Goal: Check status: Check status

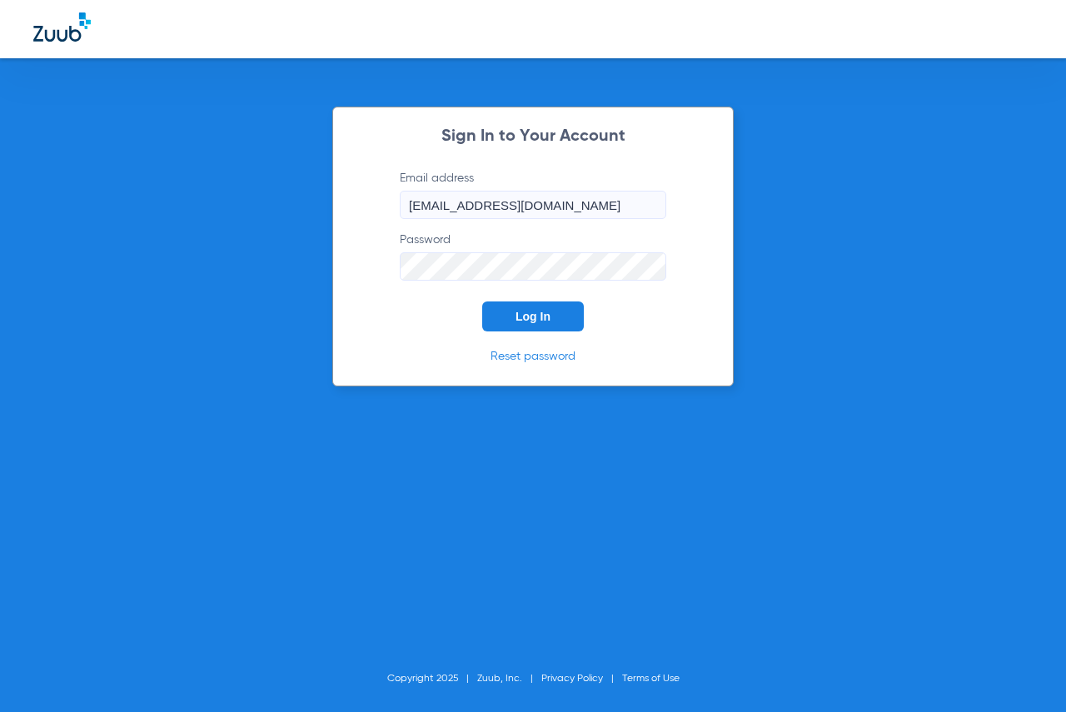
click at [526, 313] on span "Log In" at bounding box center [533, 316] width 35 height 13
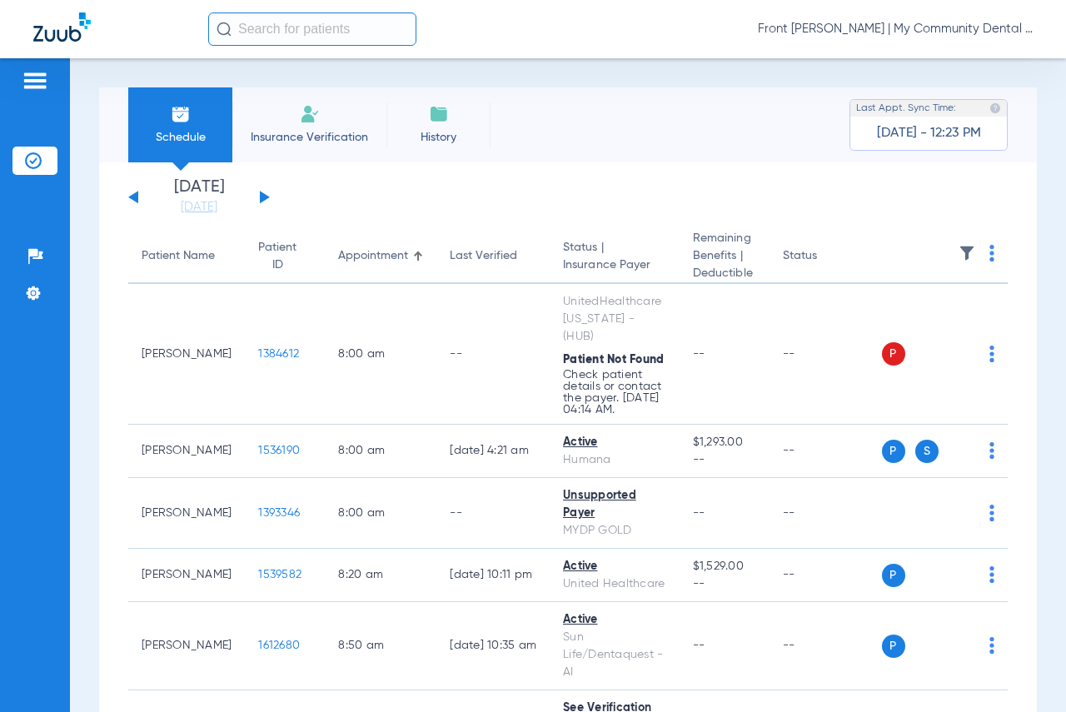
click at [263, 198] on button at bounding box center [265, 197] width 10 height 12
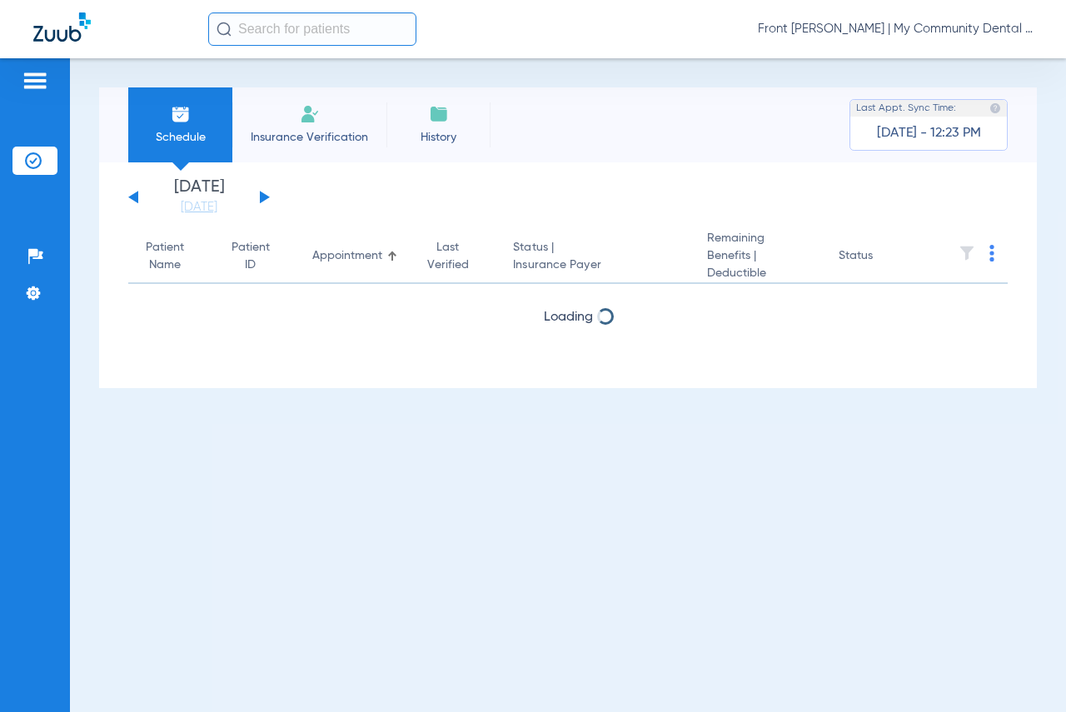
click at [263, 198] on button at bounding box center [265, 197] width 10 height 12
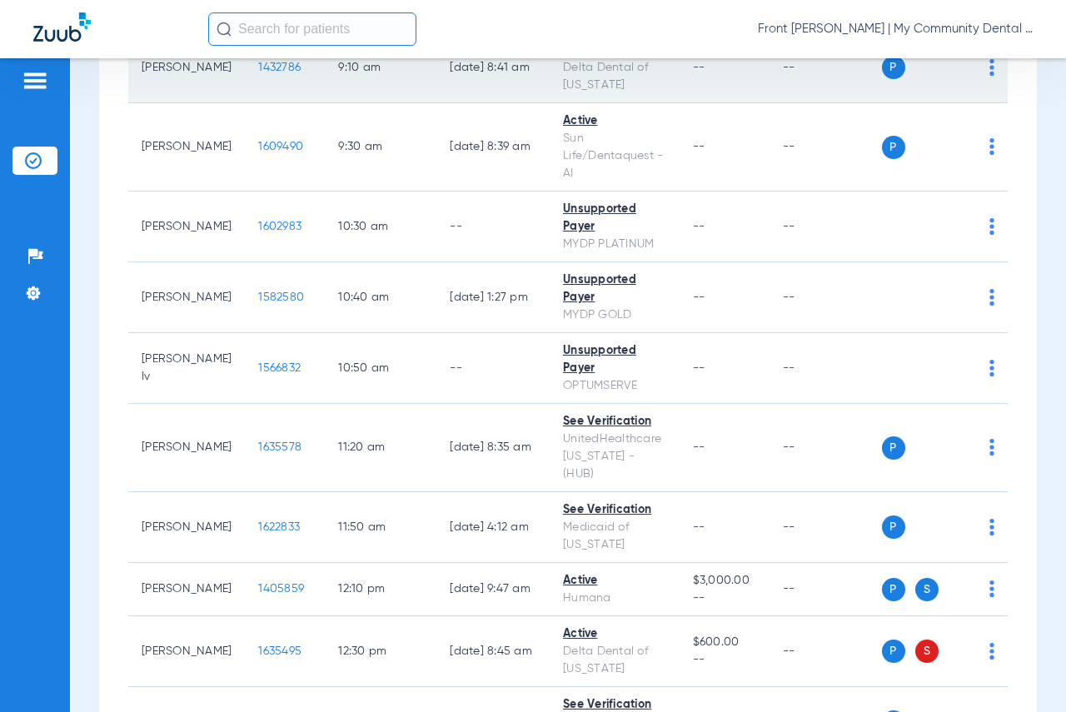
scroll to position [667, 0]
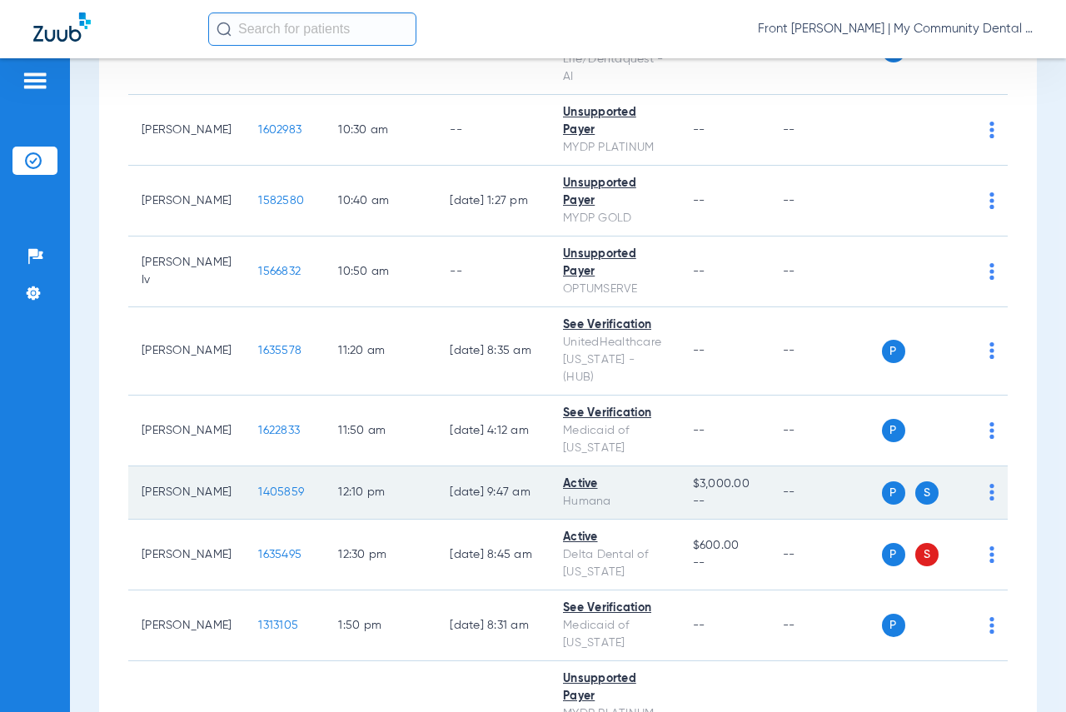
click at [258, 487] on span "1405859" at bounding box center [281, 493] width 46 height 12
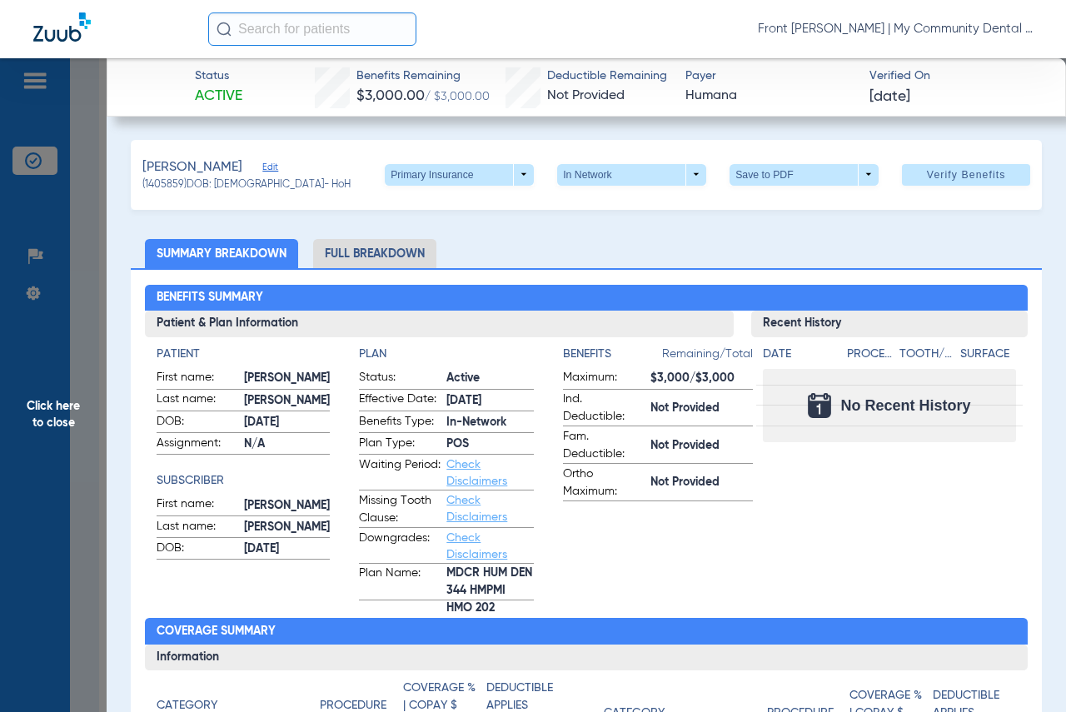
click at [322, 392] on app-patient-and-plan-information "Patient First name: [PERSON_NAME] Last name: [PERSON_NAME]: [DEMOGRAPHIC_DATA] …" at bounding box center [439, 473] width 565 height 255
click at [322, 344] on div "Patient First name: [PERSON_NAME] Last name: [PERSON_NAME]: [DEMOGRAPHIC_DATA] …" at bounding box center [439, 469] width 588 height 264
click at [315, 346] on app-patient-and-plan-information "Patient First name: [PERSON_NAME] Last name: [PERSON_NAME]: [DEMOGRAPHIC_DATA] …" at bounding box center [439, 473] width 565 height 255
click at [319, 409] on app-patient-and-plan-information "Patient First name: [PERSON_NAME] Last name: [PERSON_NAME]: [DEMOGRAPHIC_DATA] …" at bounding box center [439, 473] width 565 height 255
click at [318, 392] on app-patient-and-plan-information "Patient First name: [PERSON_NAME] Last name: [PERSON_NAME]: [DEMOGRAPHIC_DATA] …" at bounding box center [439, 473] width 565 height 255
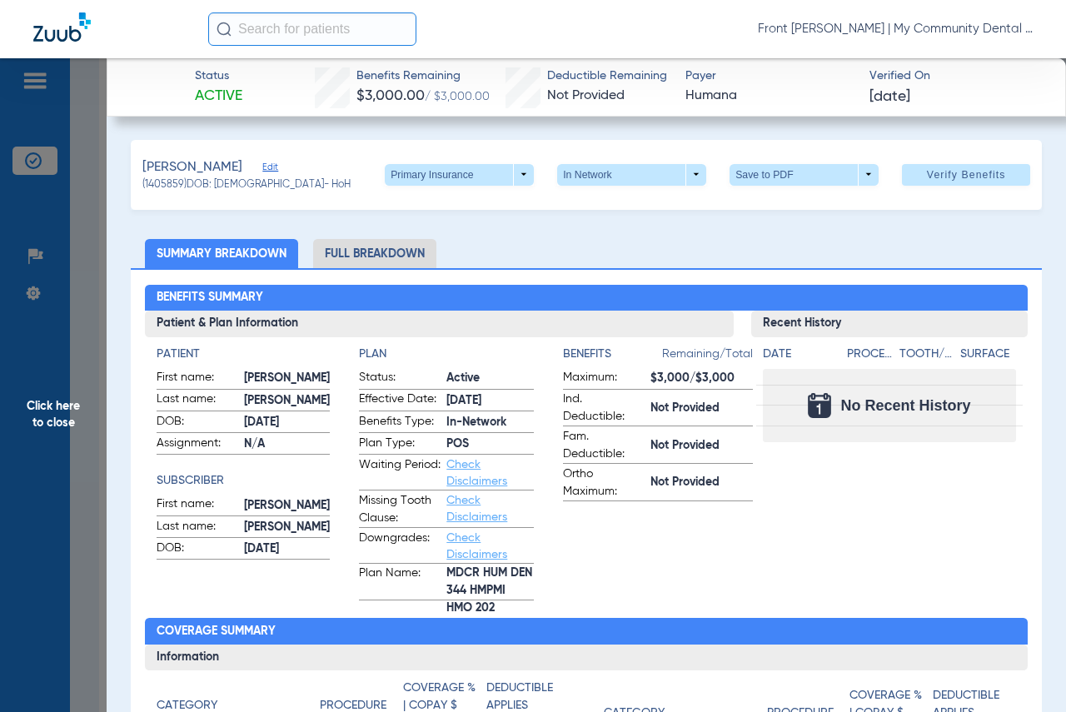
click at [49, 409] on span "Click here to close" at bounding box center [53, 414] width 107 height 712
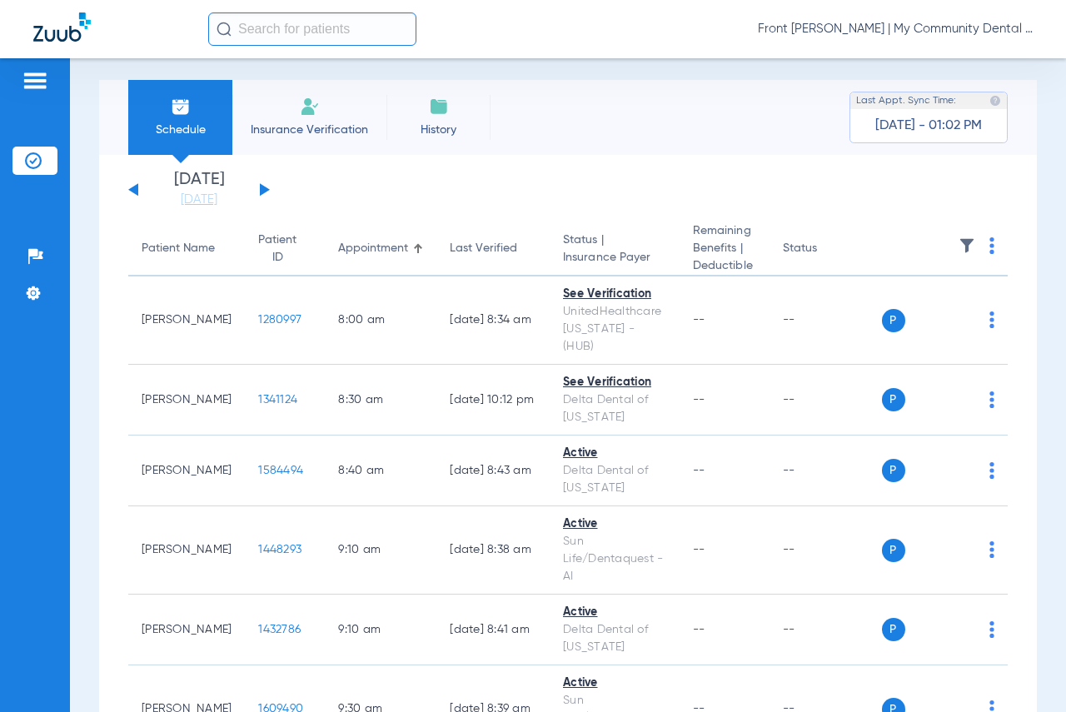
scroll to position [0, 0]
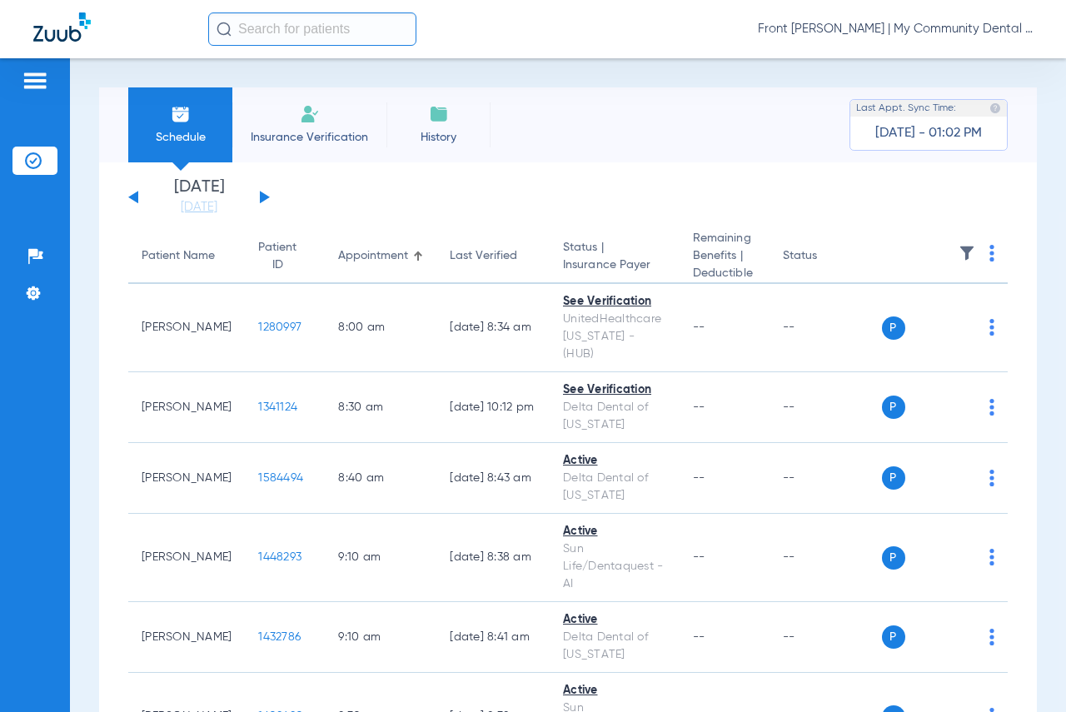
click at [263, 201] on button at bounding box center [265, 197] width 10 height 12
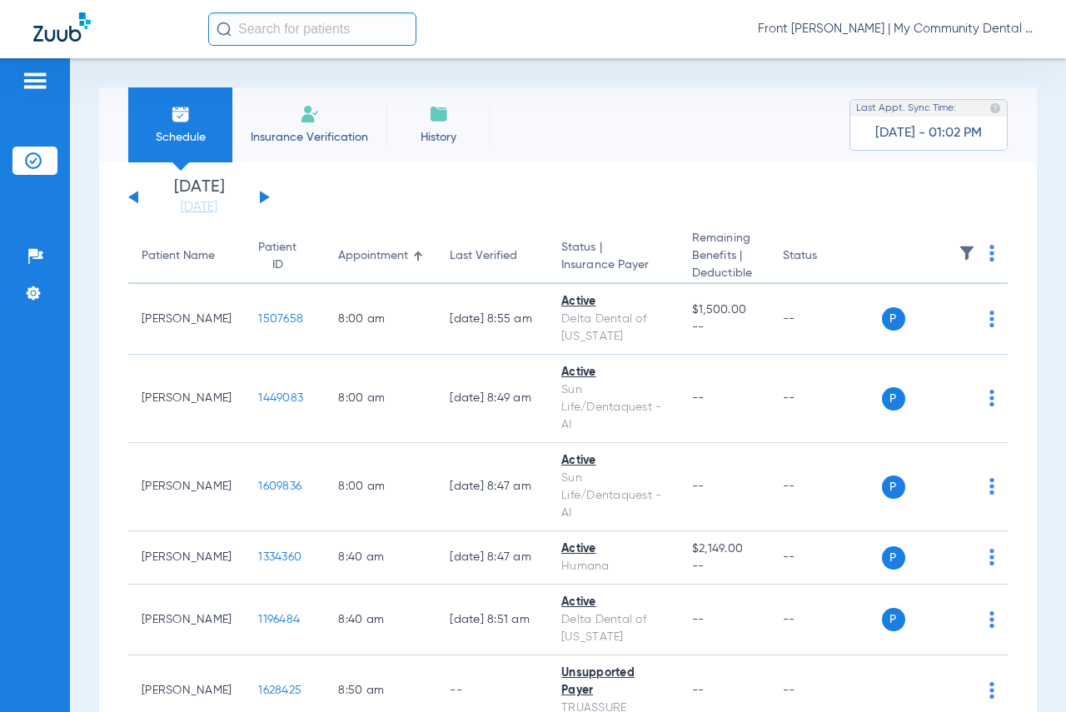
click at [260, 196] on button at bounding box center [265, 197] width 10 height 12
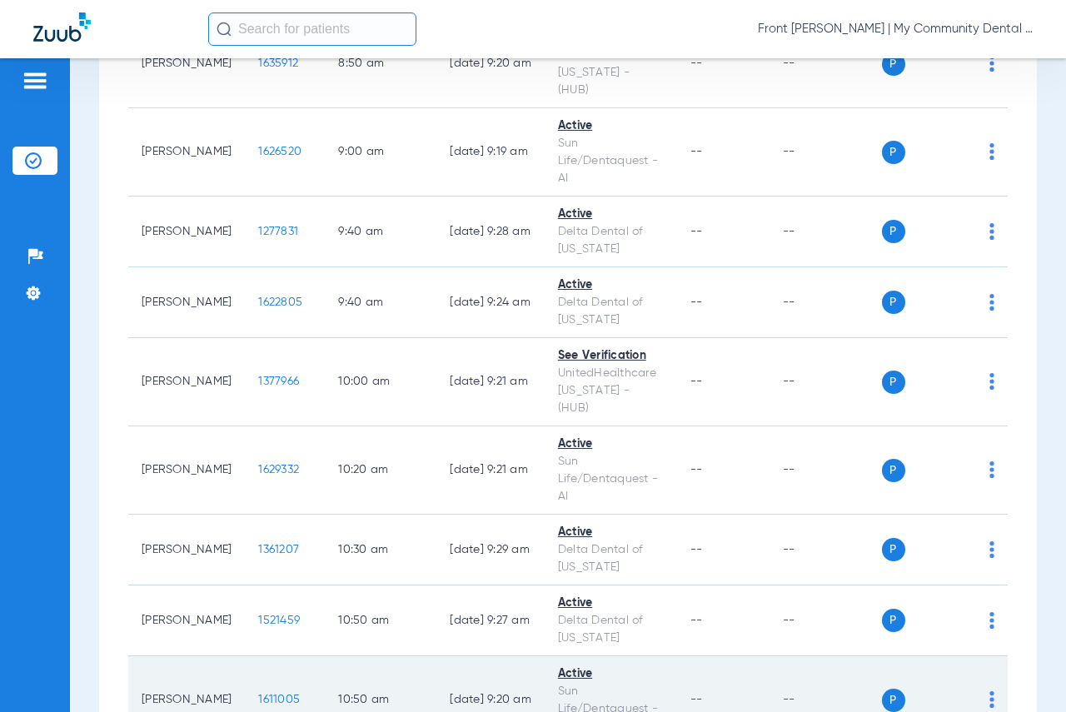
scroll to position [583, 0]
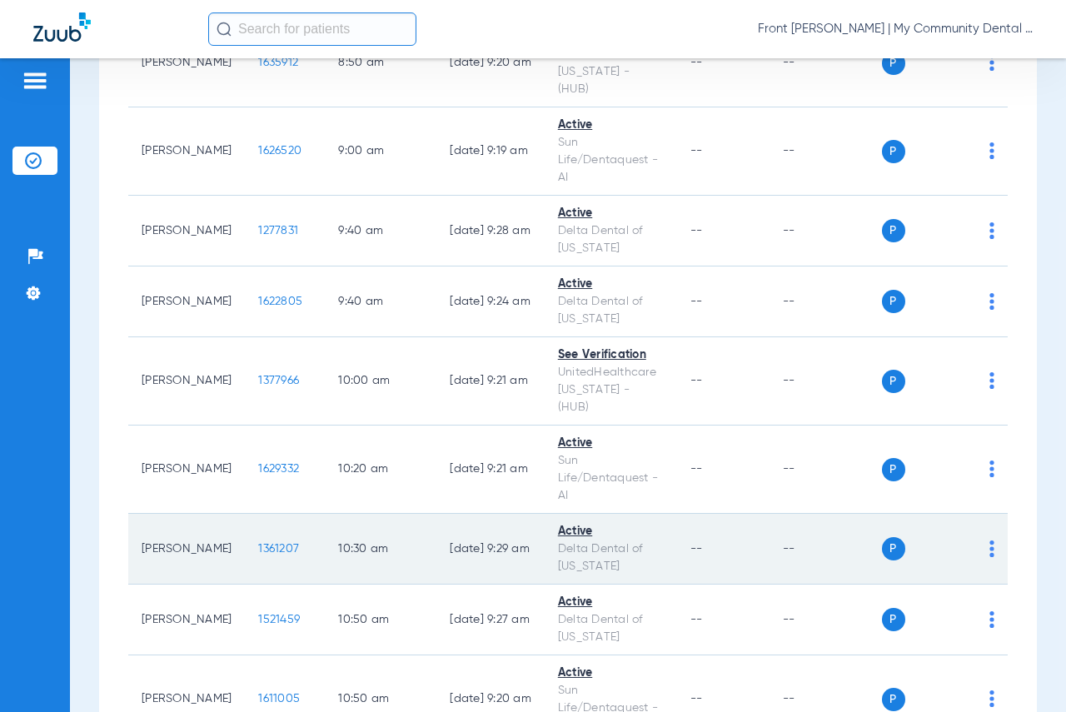
click at [258, 543] on span "1361207" at bounding box center [278, 549] width 41 height 12
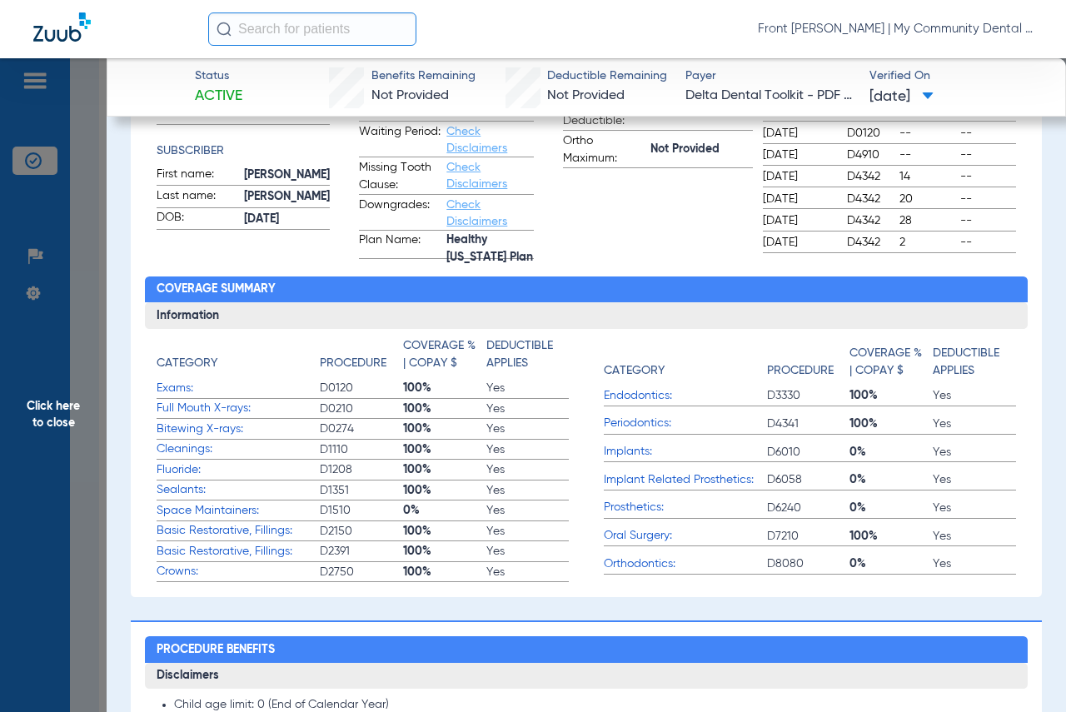
scroll to position [0, 0]
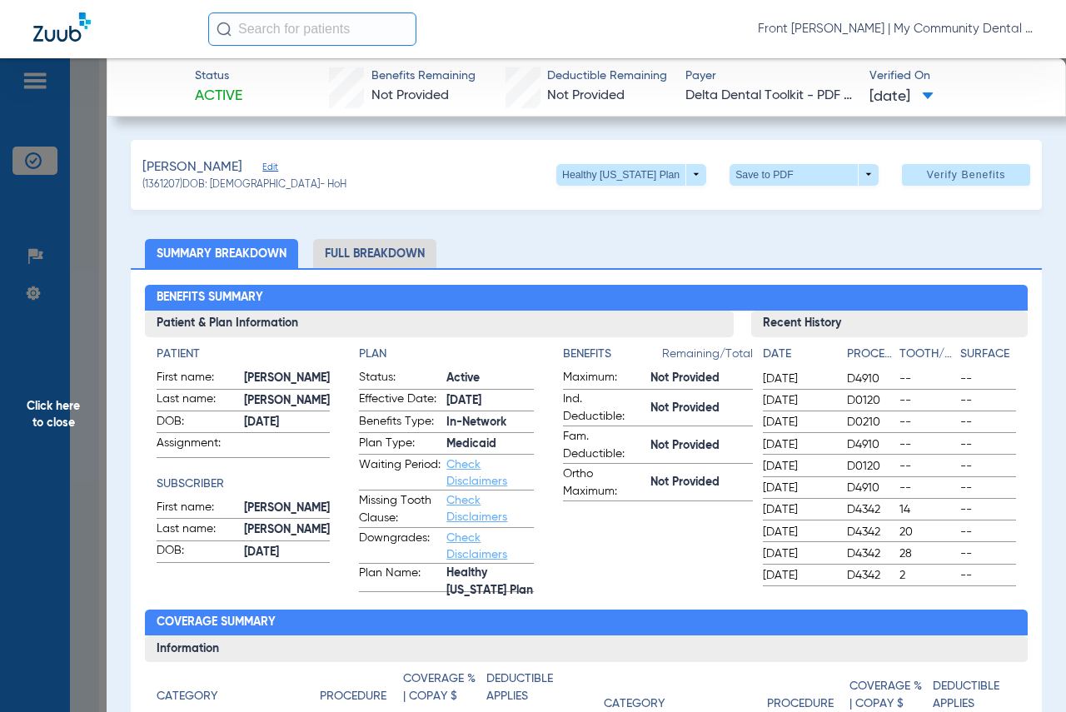
click at [392, 251] on li "Full Breakdown" at bounding box center [374, 253] width 123 height 29
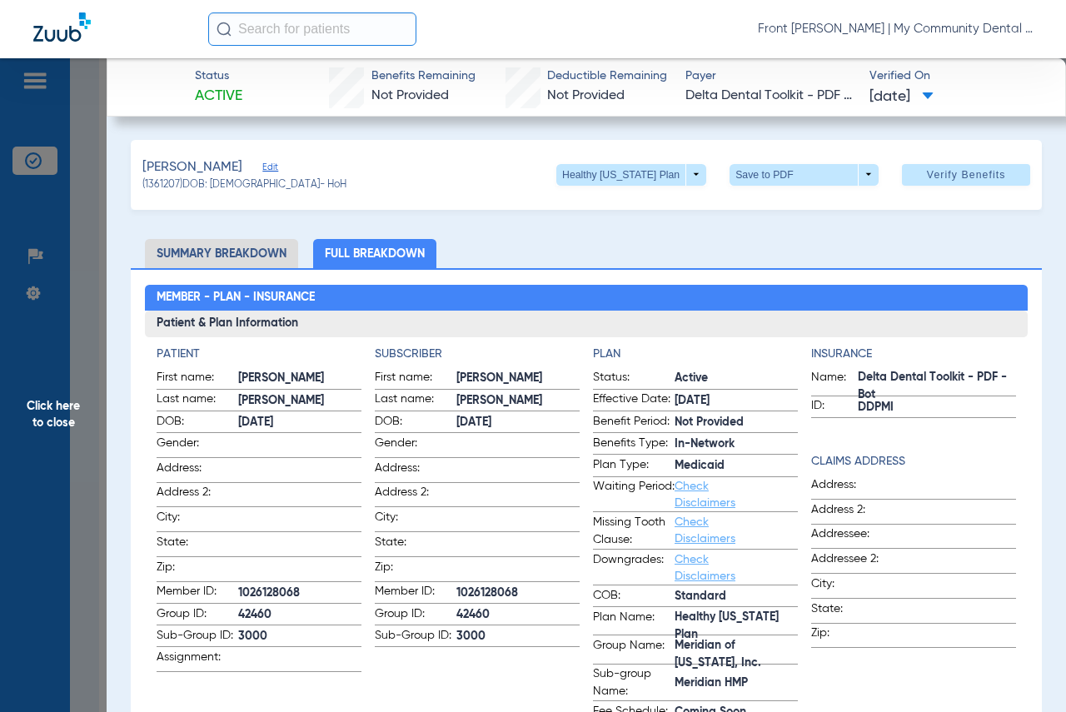
click at [228, 254] on li "Summary Breakdown" at bounding box center [221, 253] width 153 height 29
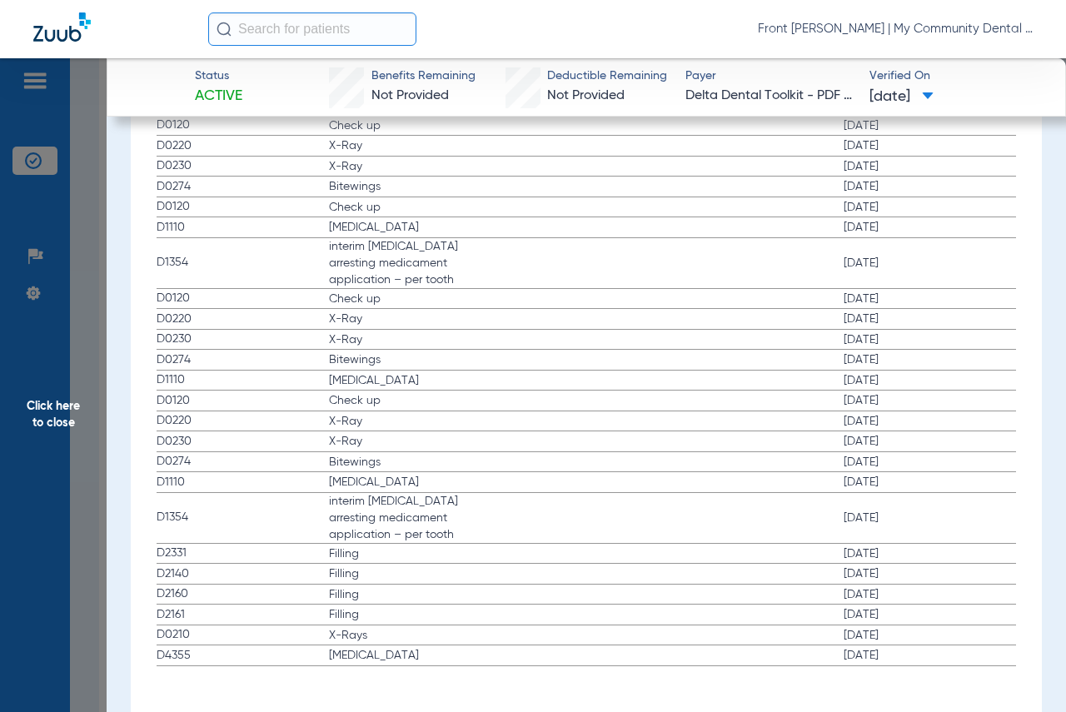
scroll to position [2177, 0]
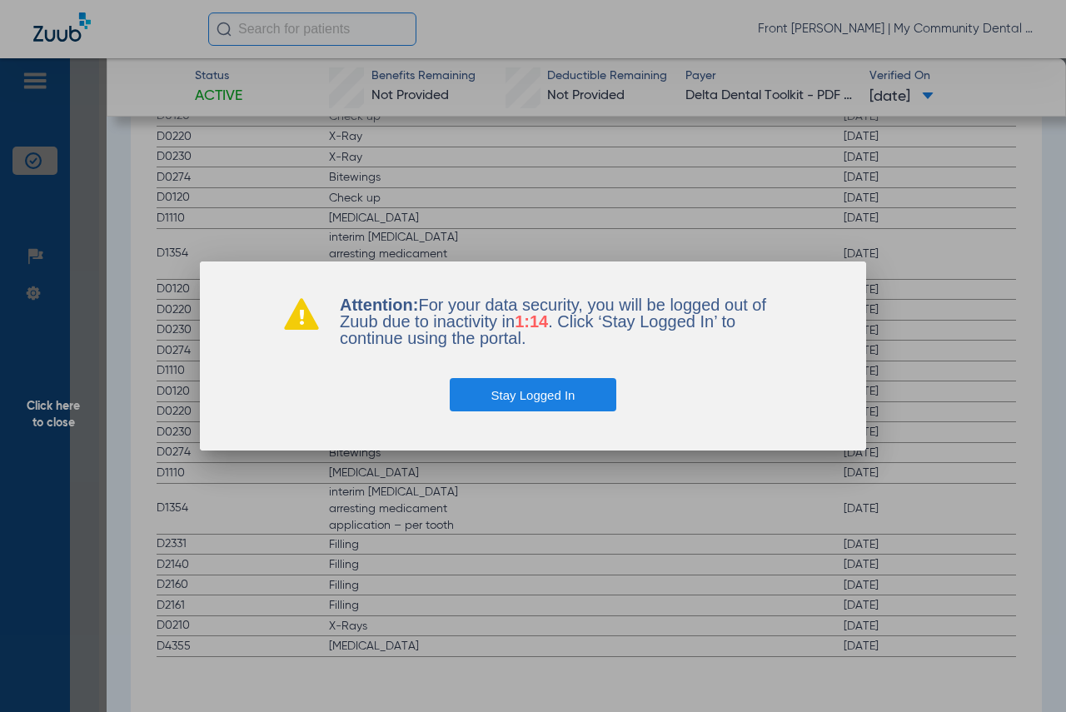
click at [487, 400] on button "Stay Logged In" at bounding box center [533, 394] width 167 height 33
